Goal: Transaction & Acquisition: Purchase product/service

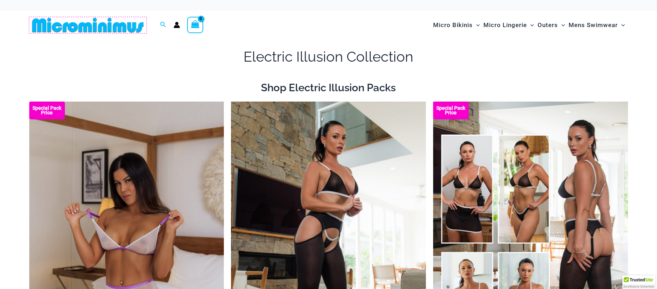
click at [121, 24] on img at bounding box center [87, 25] width 117 height 16
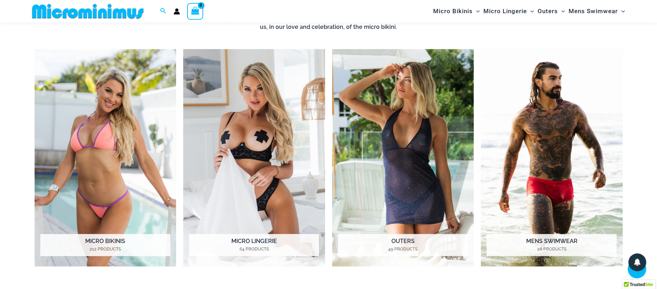
scroll to position [649, 0]
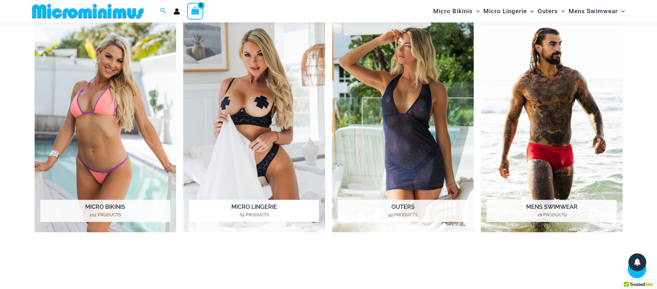
click at [247, 104] on img "Visit product category Micro Lingerie" at bounding box center [254, 124] width 142 height 218
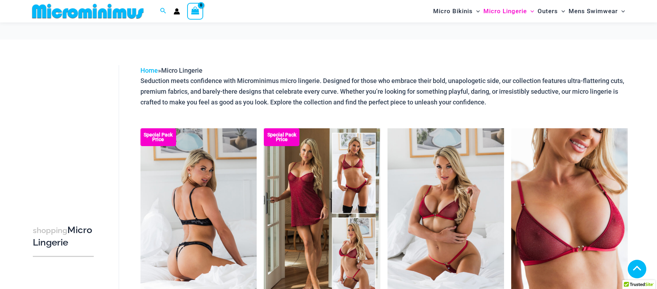
click at [216, 128] on img at bounding box center [198, 215] width 117 height 175
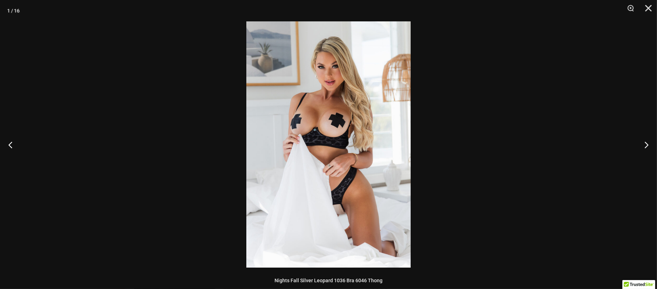
click at [297, 149] on img at bounding box center [328, 144] width 164 height 246
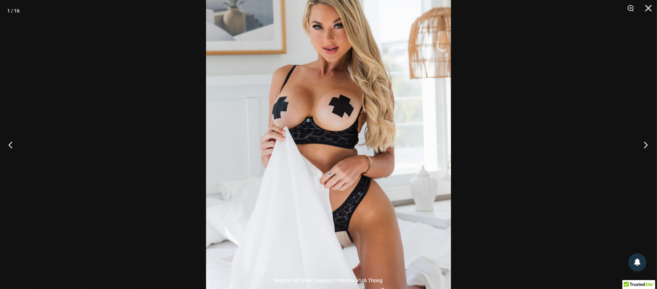
click at [647, 147] on button "Next" at bounding box center [643, 145] width 27 height 36
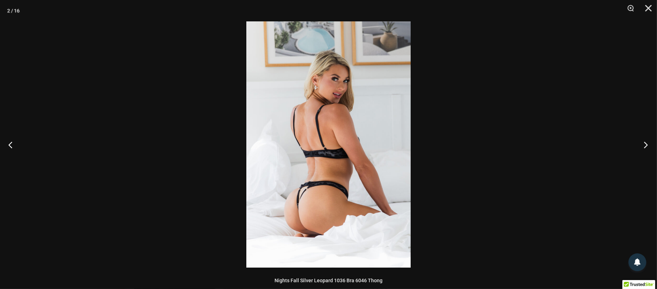
click at [647, 147] on button "Next" at bounding box center [643, 145] width 27 height 36
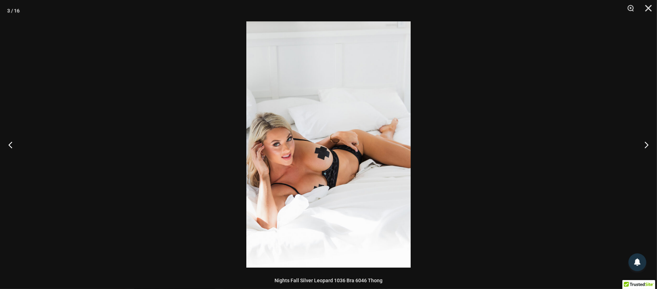
click at [344, 145] on img at bounding box center [328, 144] width 164 height 246
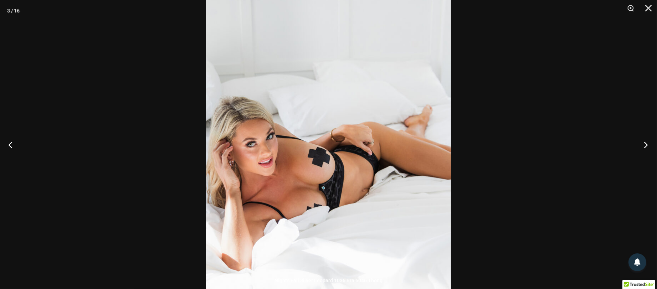
click at [647, 144] on button "Next" at bounding box center [643, 145] width 27 height 36
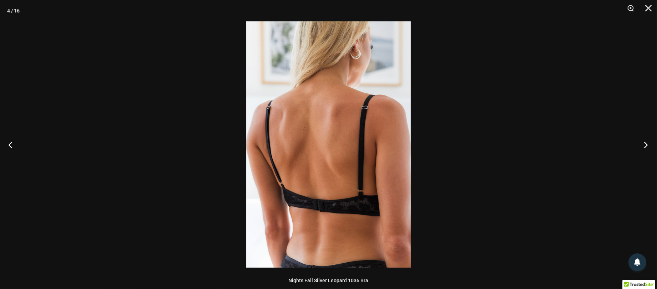
click at [647, 144] on button "Next" at bounding box center [643, 145] width 27 height 36
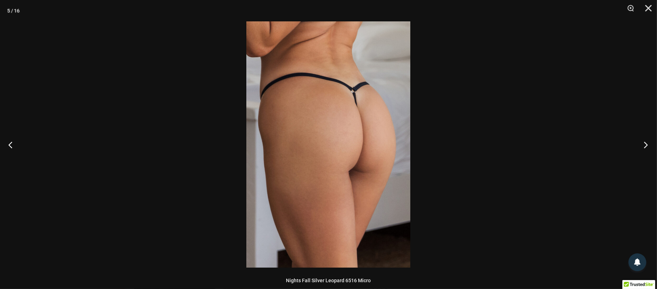
click at [647, 143] on button "Next" at bounding box center [643, 145] width 27 height 36
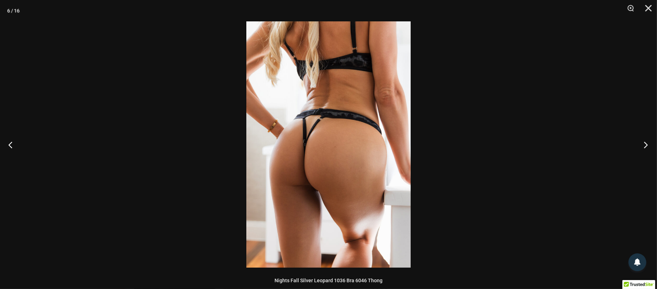
click at [647, 143] on button "Next" at bounding box center [643, 145] width 27 height 36
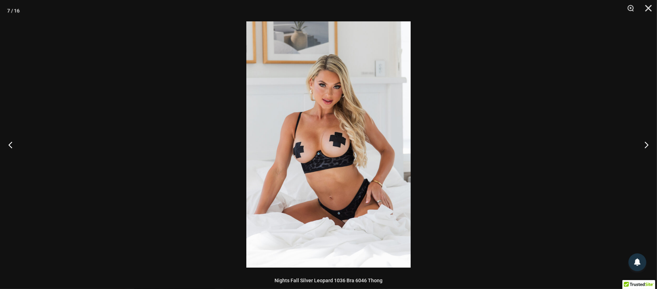
click at [289, 139] on img at bounding box center [328, 144] width 164 height 246
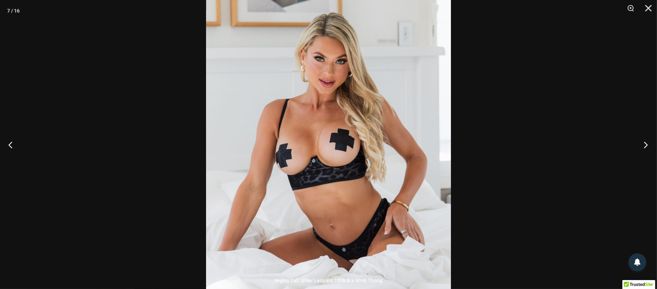
click at [644, 144] on button "Next" at bounding box center [643, 145] width 27 height 36
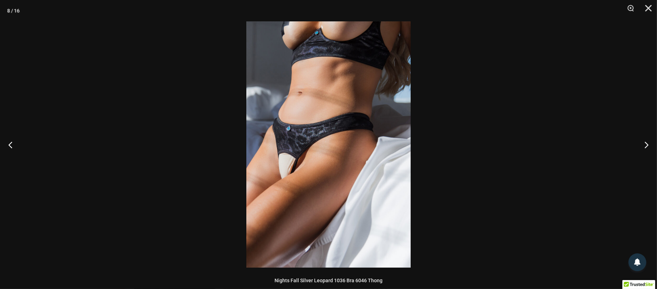
click at [312, 118] on img at bounding box center [328, 144] width 164 height 246
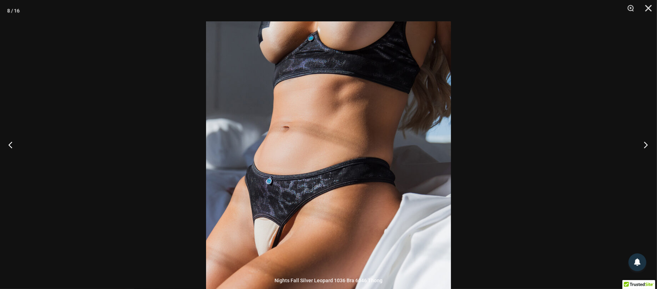
click at [643, 143] on button "Next" at bounding box center [643, 145] width 27 height 36
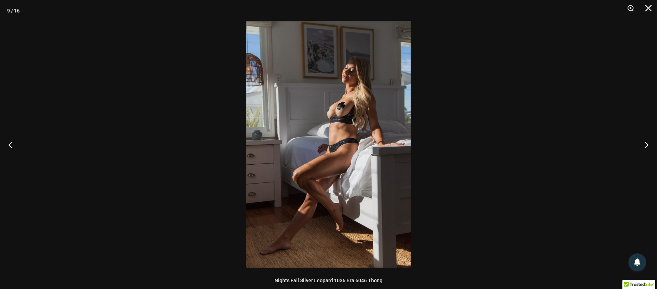
click at [366, 99] on img at bounding box center [328, 144] width 164 height 246
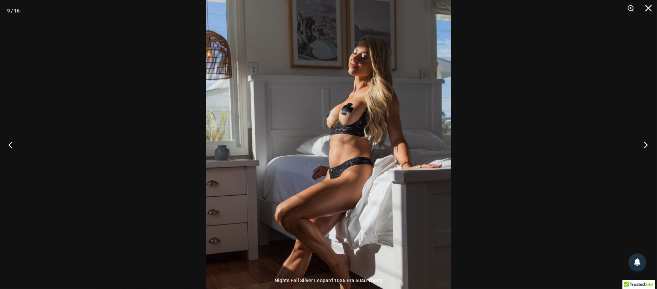
click at [643, 145] on button "Next" at bounding box center [643, 145] width 27 height 36
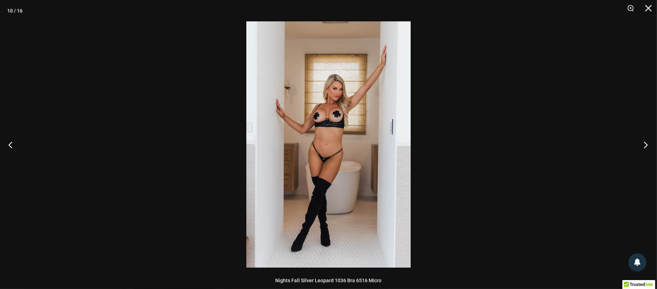
click at [643, 144] on button "Next" at bounding box center [643, 145] width 27 height 36
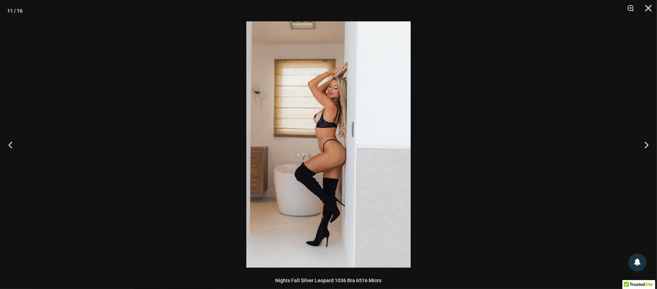
click at [349, 103] on img at bounding box center [328, 144] width 164 height 246
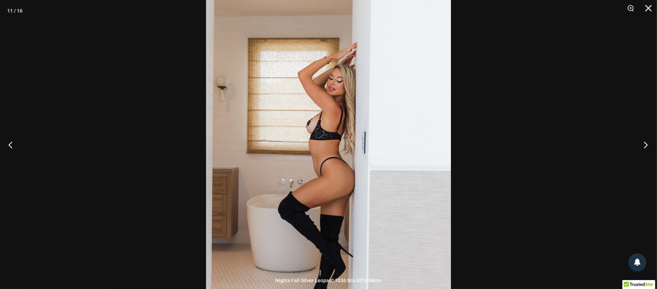
click at [647, 144] on button "Next" at bounding box center [643, 145] width 27 height 36
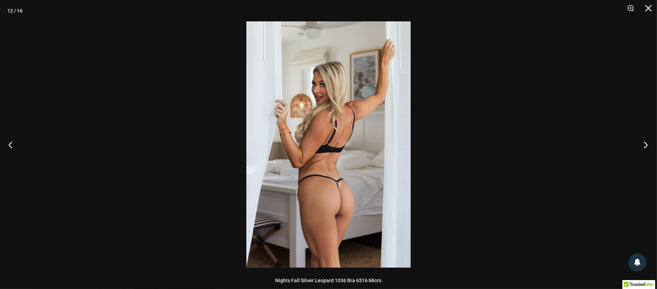
click at [647, 144] on button "Next" at bounding box center [643, 145] width 27 height 36
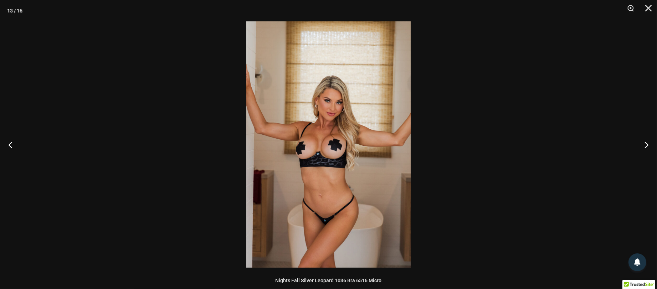
click at [332, 131] on img at bounding box center [328, 144] width 164 height 246
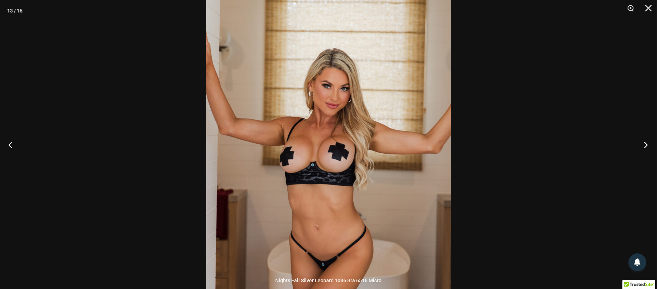
click at [648, 143] on button "Next" at bounding box center [643, 145] width 27 height 36
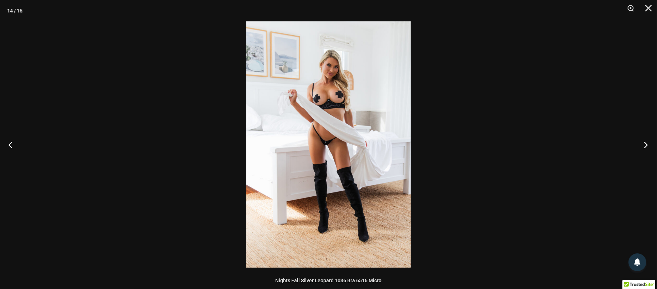
click at [647, 143] on button "Next" at bounding box center [643, 145] width 27 height 36
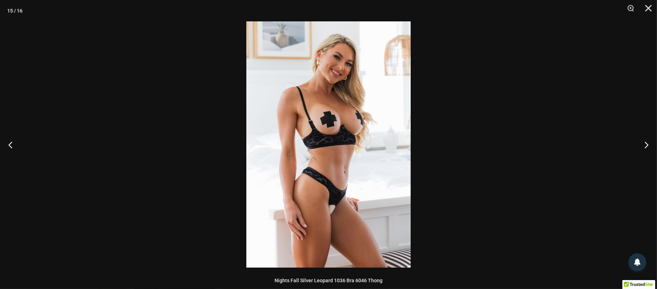
click at [375, 112] on img at bounding box center [328, 144] width 164 height 246
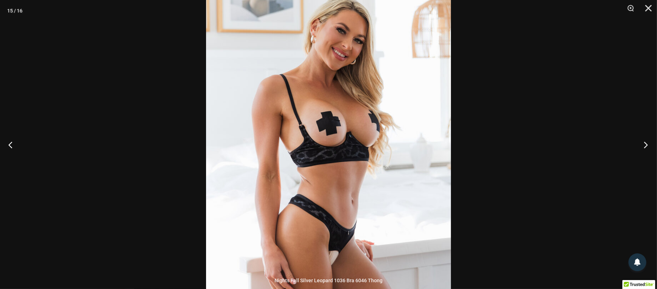
click at [646, 141] on button "Next" at bounding box center [643, 145] width 27 height 36
